Goal: Transaction & Acquisition: Purchase product/service

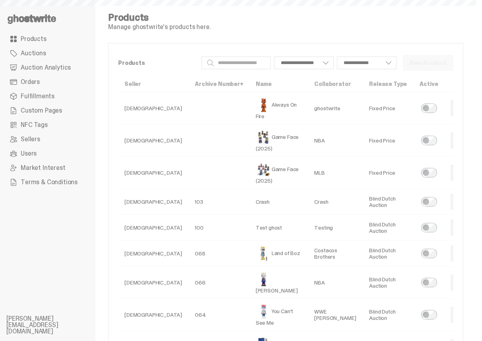
select select
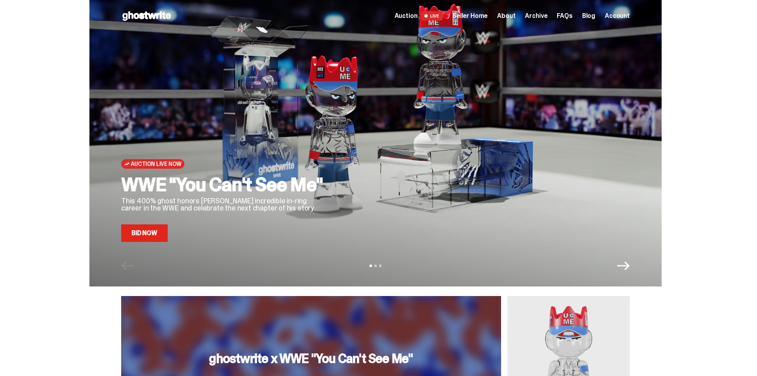
click at [142, 232] on link "Bid Now" at bounding box center [144, 232] width 47 height 17
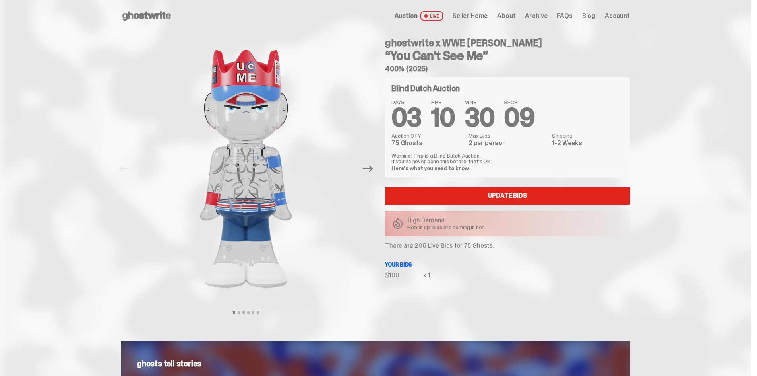
click at [146, 8] on div "Open main menu Home Auction LIVE Seller Home About Archive FAQs Blog Account" at bounding box center [375, 16] width 509 height 32
click at [146, 14] on use at bounding box center [146, 16] width 49 height 10
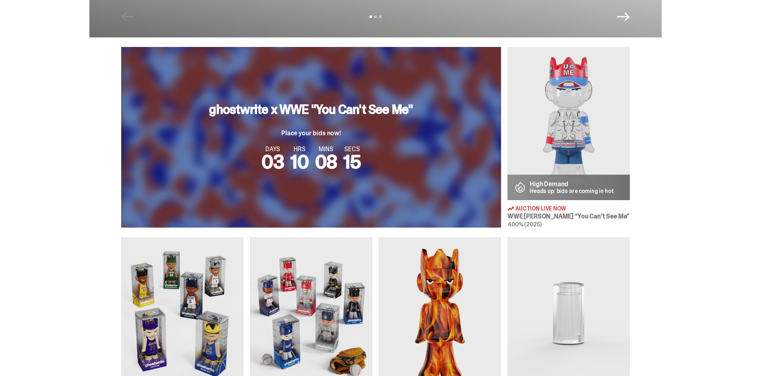
scroll to position [208, 0]
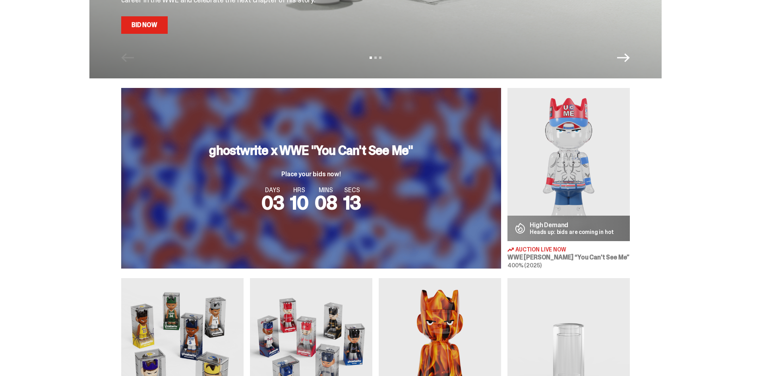
click at [552, 225] on p "High Demand" at bounding box center [572, 225] width 84 height 6
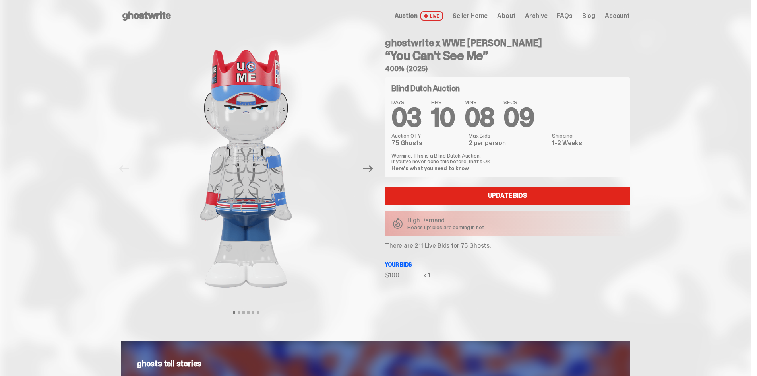
click at [476, 16] on span "Seller Home" at bounding box center [470, 16] width 35 height 6
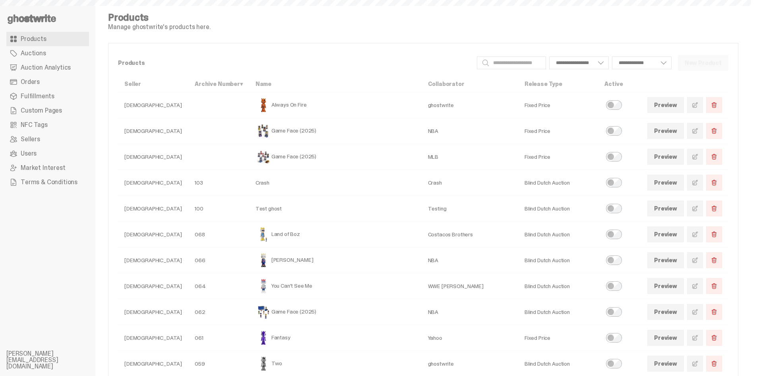
select select
click at [48, 66] on span "Auction Analytics" at bounding box center [46, 67] width 50 height 6
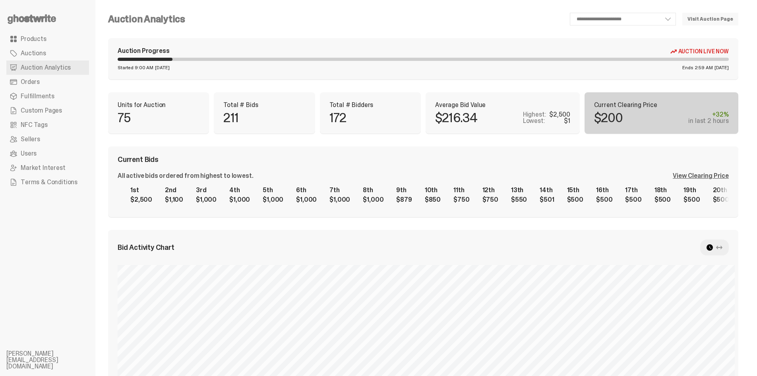
click at [693, 177] on div "View Clearing Price" at bounding box center [701, 176] width 56 height 6
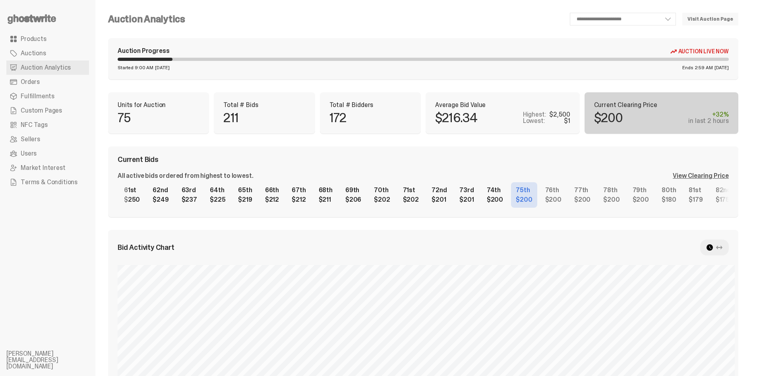
scroll to position [0, 1785]
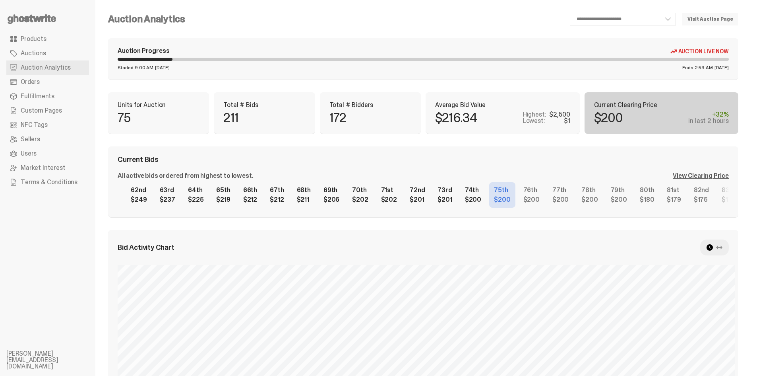
click at [39, 17] on icon at bounding box center [31, 19] width 51 height 13
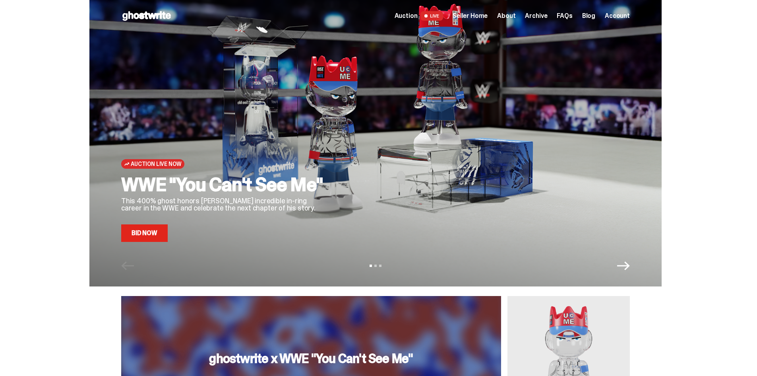
click at [160, 234] on link "Bid Now" at bounding box center [144, 232] width 47 height 17
